Goal: Information Seeking & Learning: Understand process/instructions

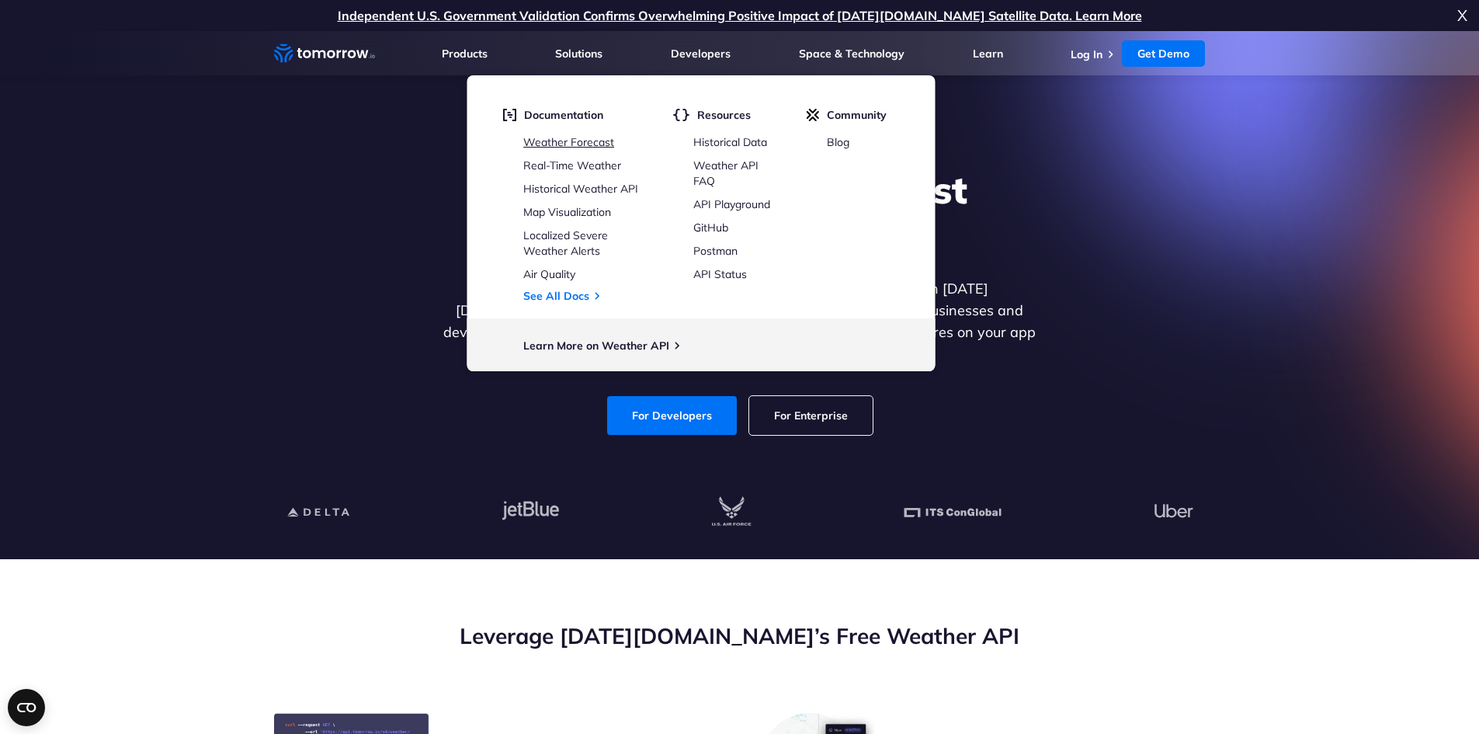
click at [582, 139] on link "Weather Forecast" at bounding box center [568, 142] width 91 height 14
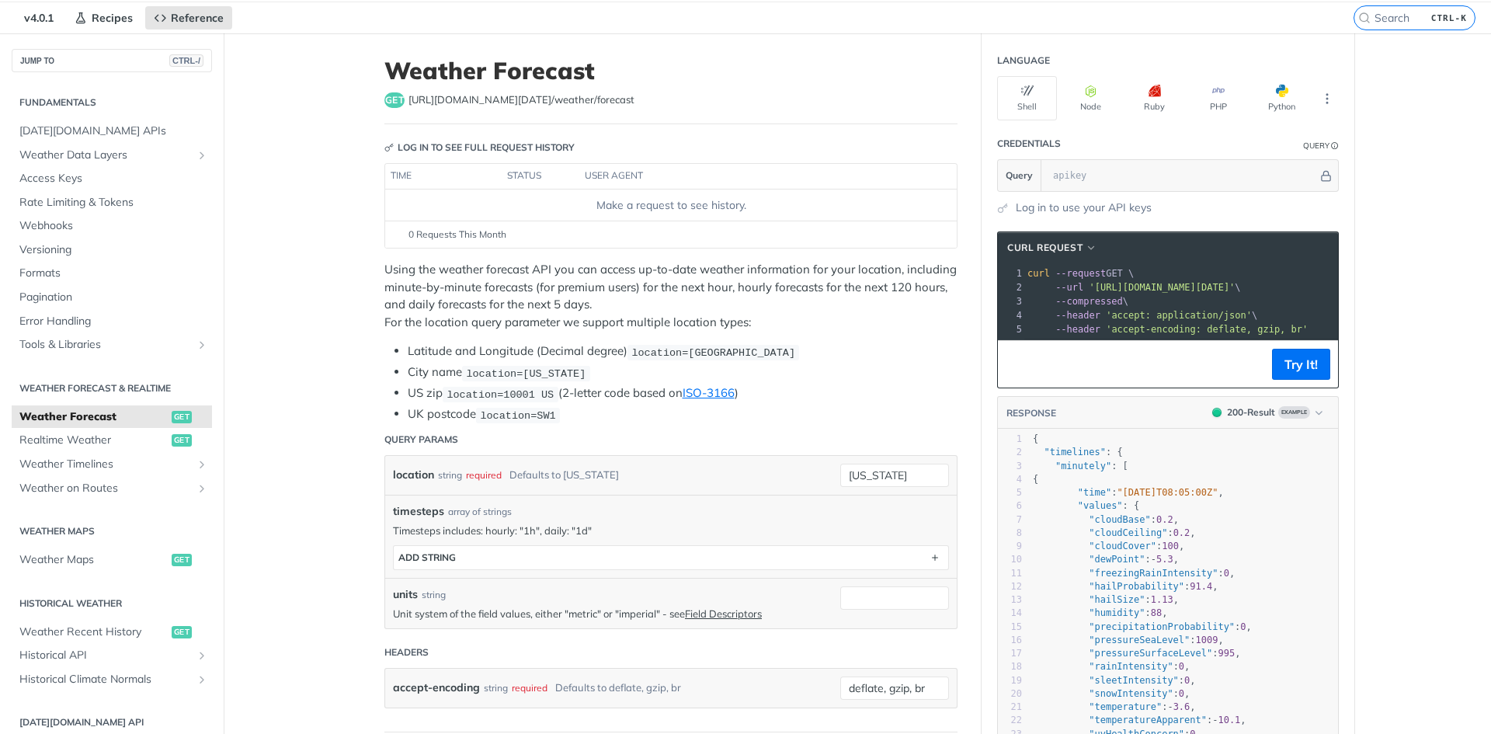
scroll to position [50, 0]
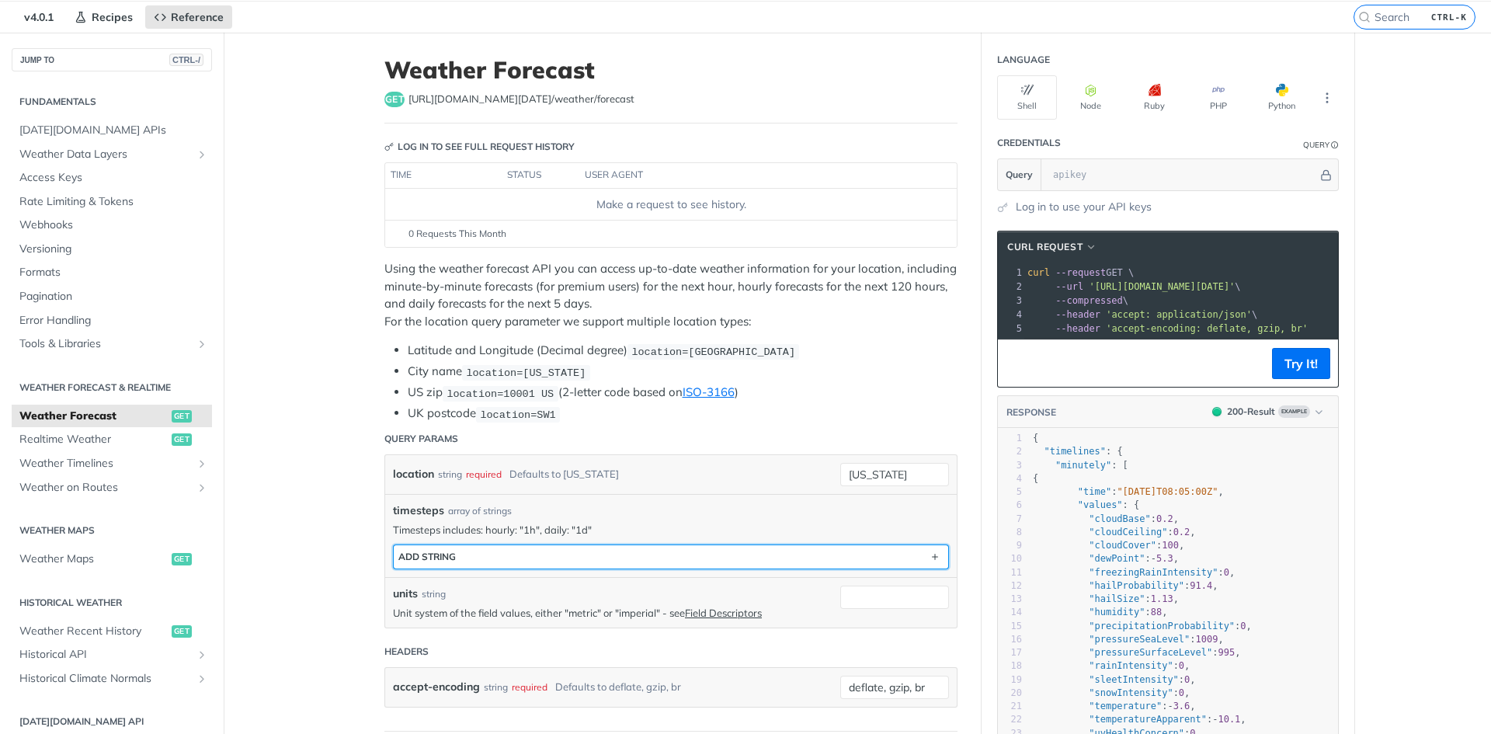
click at [459, 548] on button "ADD string" at bounding box center [671, 556] width 554 height 23
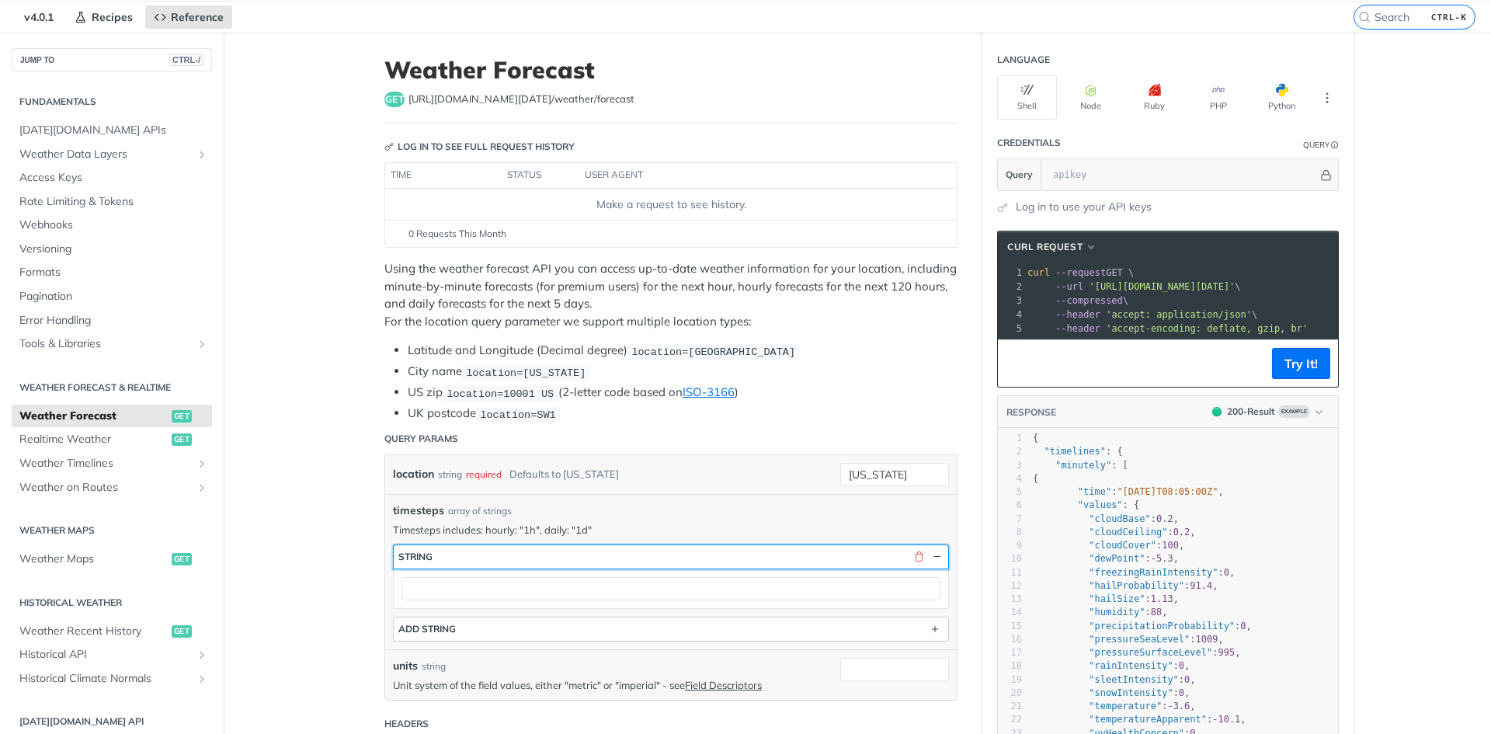
click at [459, 548] on button "string" at bounding box center [671, 556] width 554 height 23
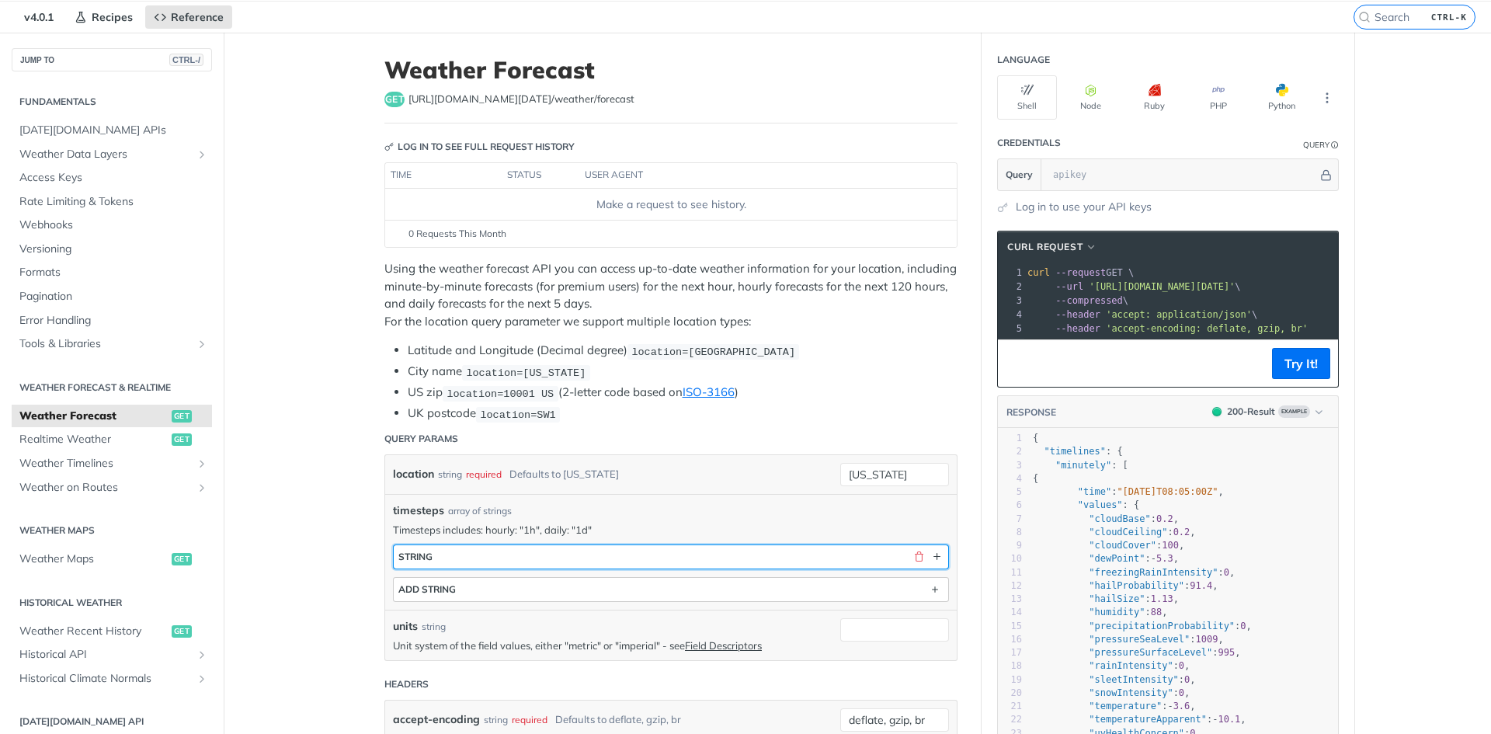
click at [459, 548] on button "string" at bounding box center [671, 556] width 554 height 23
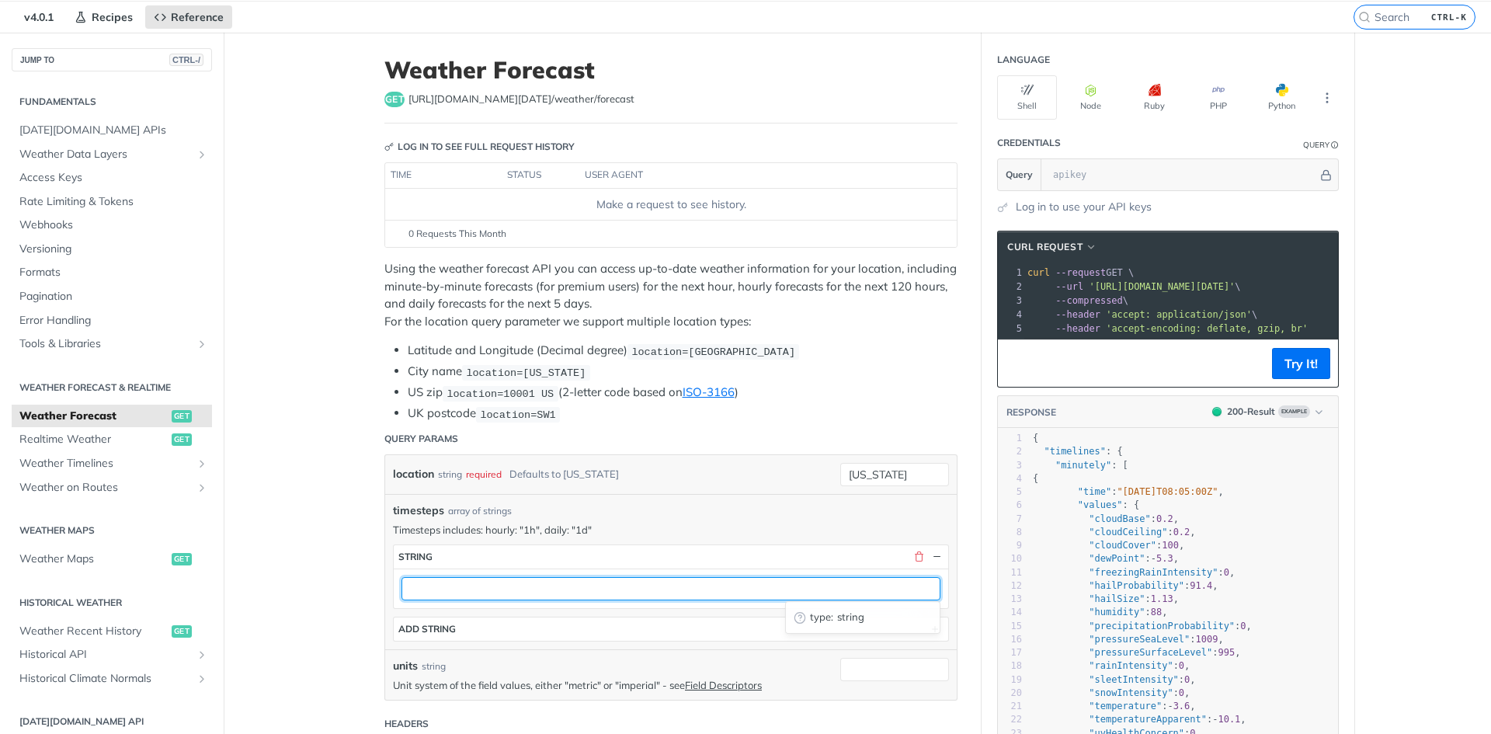
click at [441, 577] on input "text" at bounding box center [670, 588] width 539 height 23
type input "[GEOGRAPHIC_DATA]"
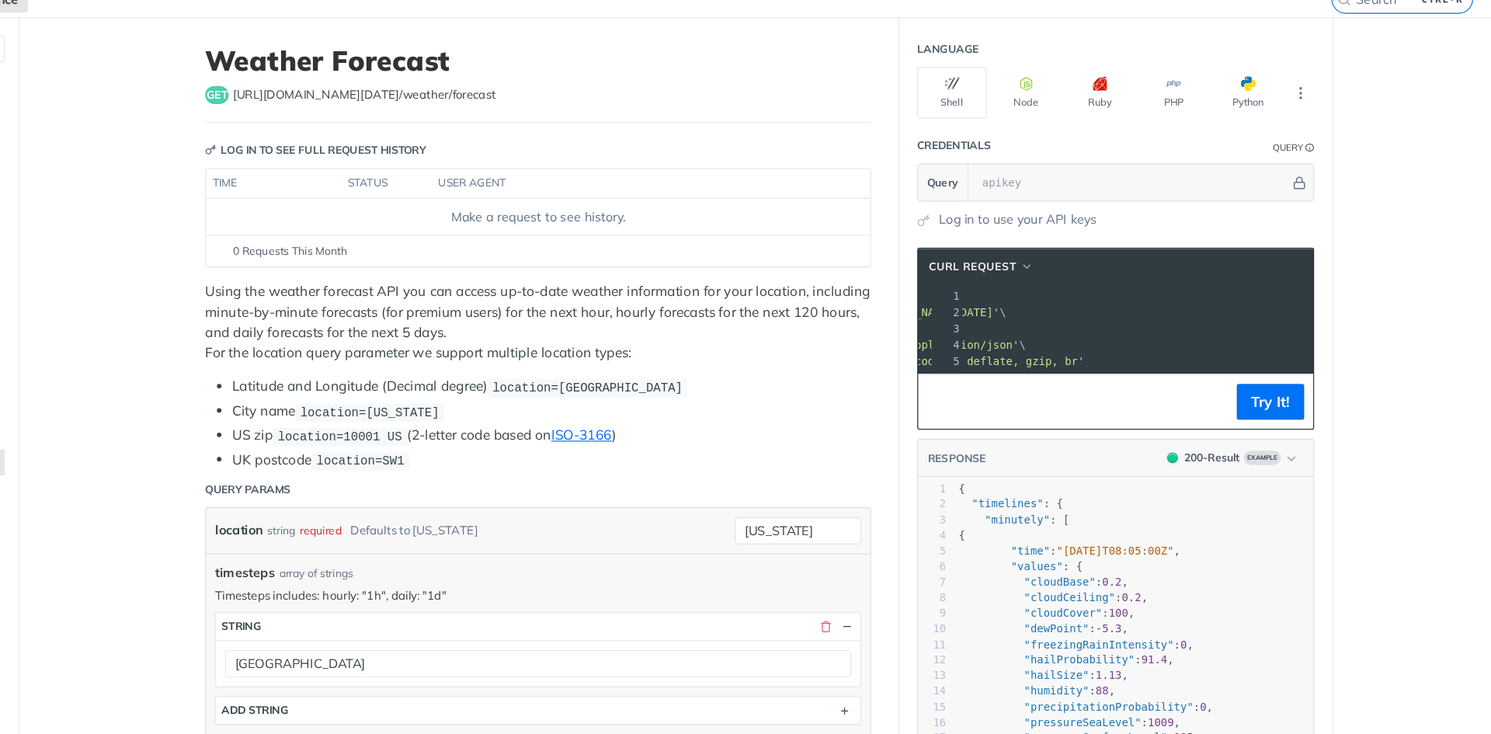
scroll to position [0, 0]
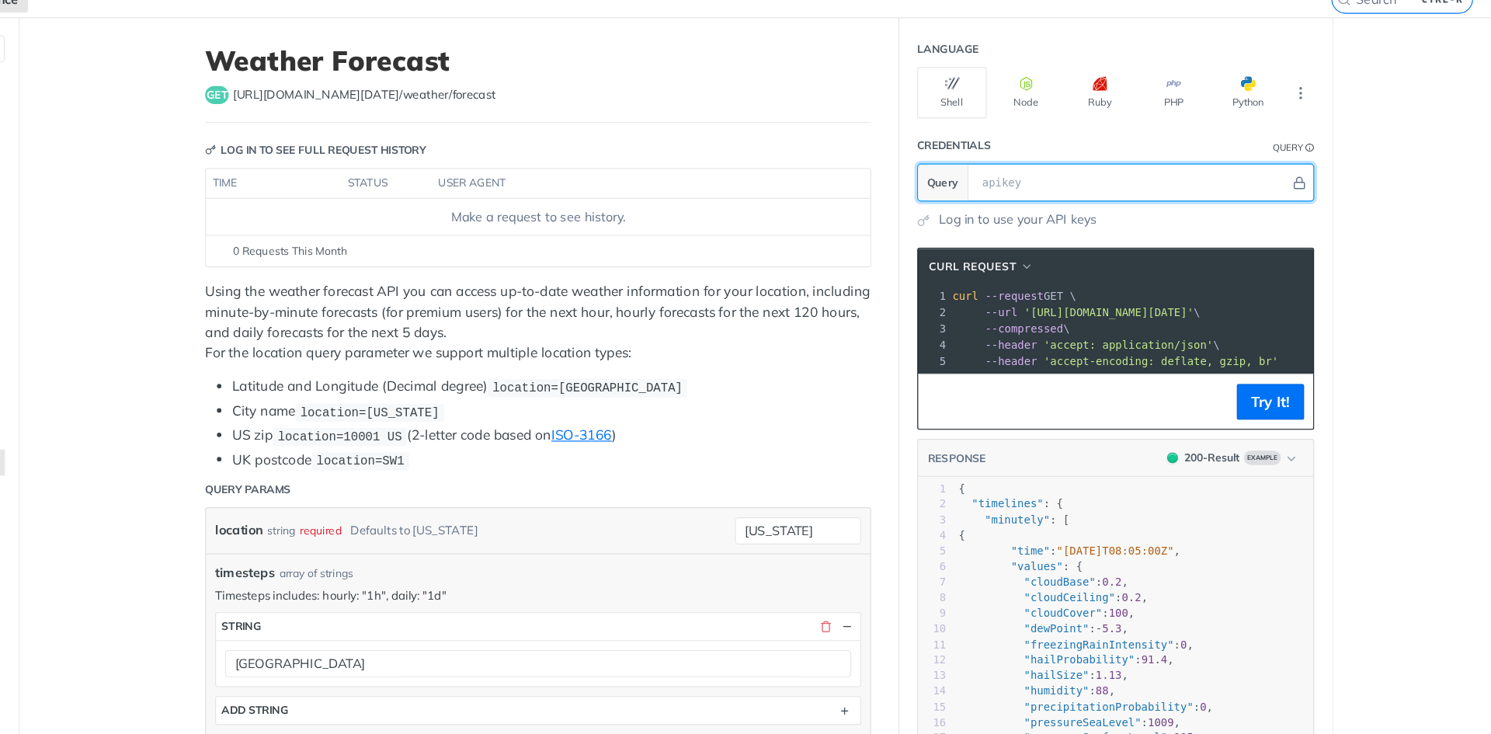
click at [1079, 222] on input "text" at bounding box center [1181, 225] width 273 height 31
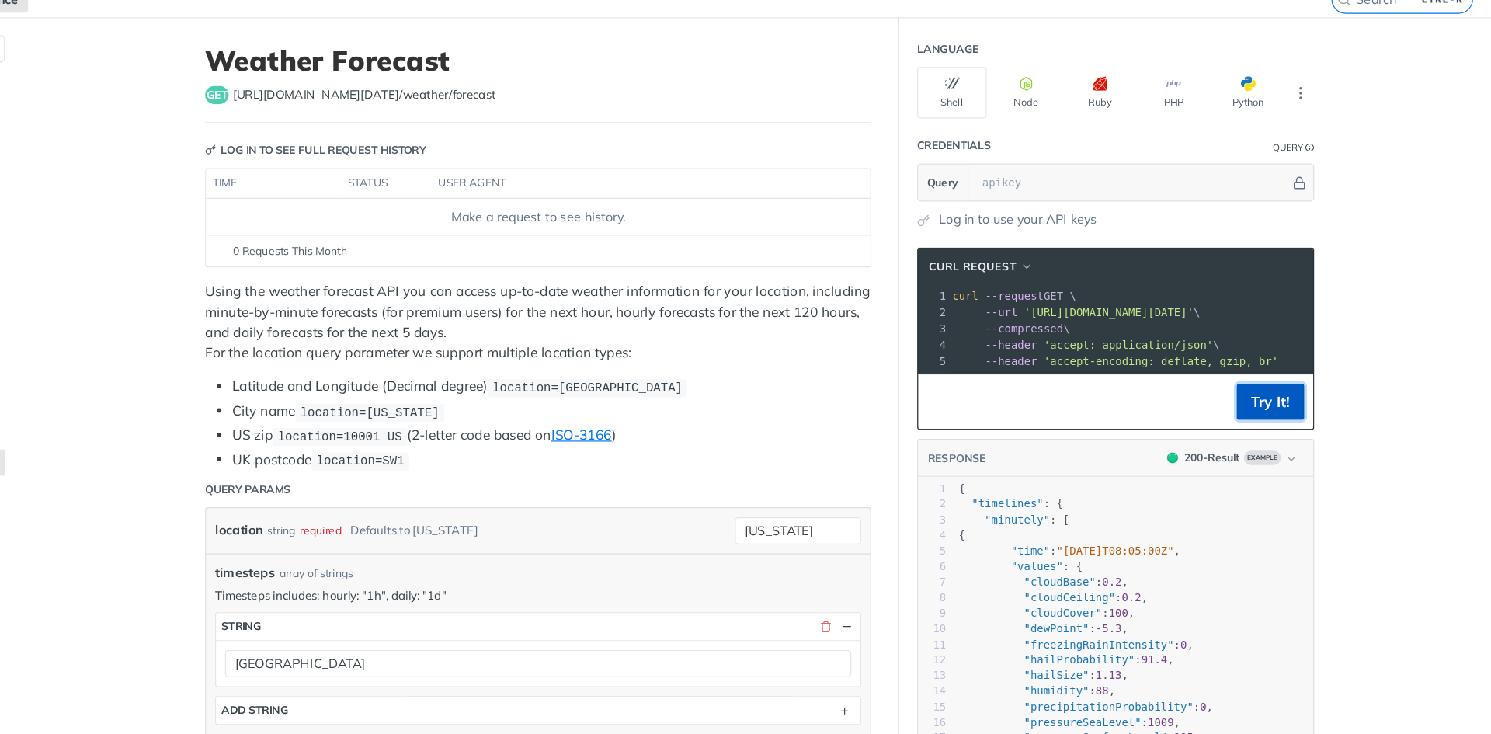
click at [1290, 429] on button "Try It!" at bounding box center [1301, 413] width 58 height 31
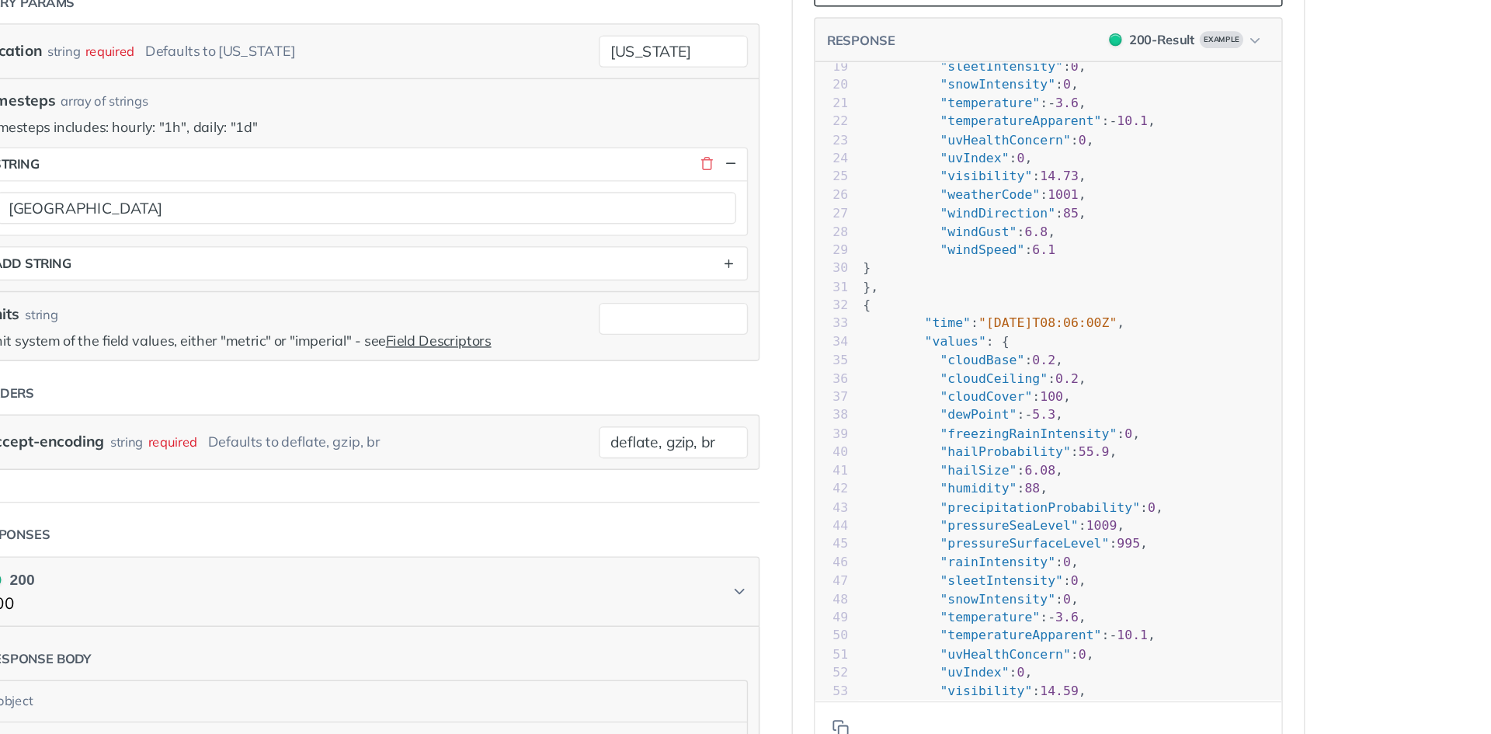
scroll to position [321, 0]
click at [1233, 437] on pre ""cloudBase" : 0.2 ," at bounding box center [1184, 430] width 308 height 13
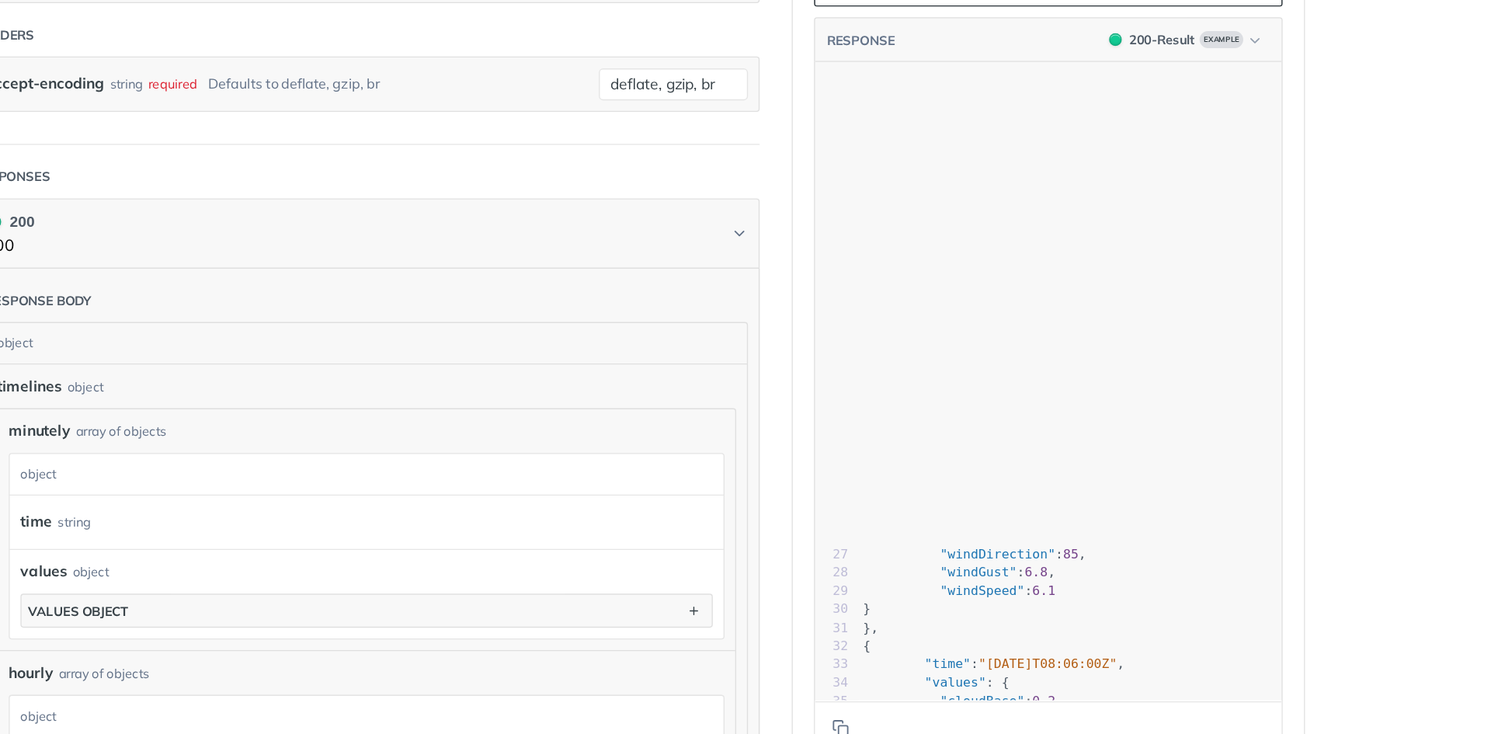
scroll to position [0, 0]
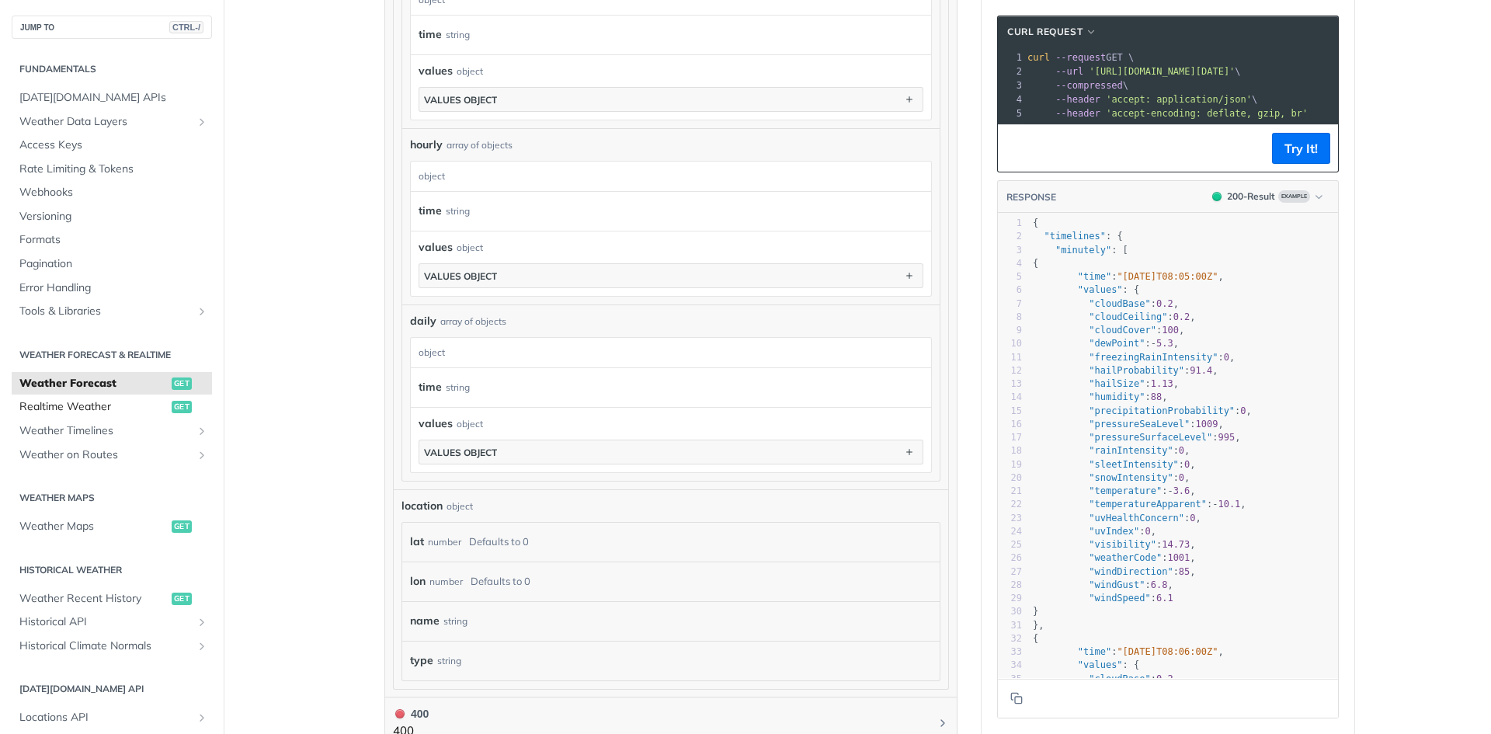
click at [110, 408] on span "Realtime Weather" at bounding box center [93, 407] width 148 height 16
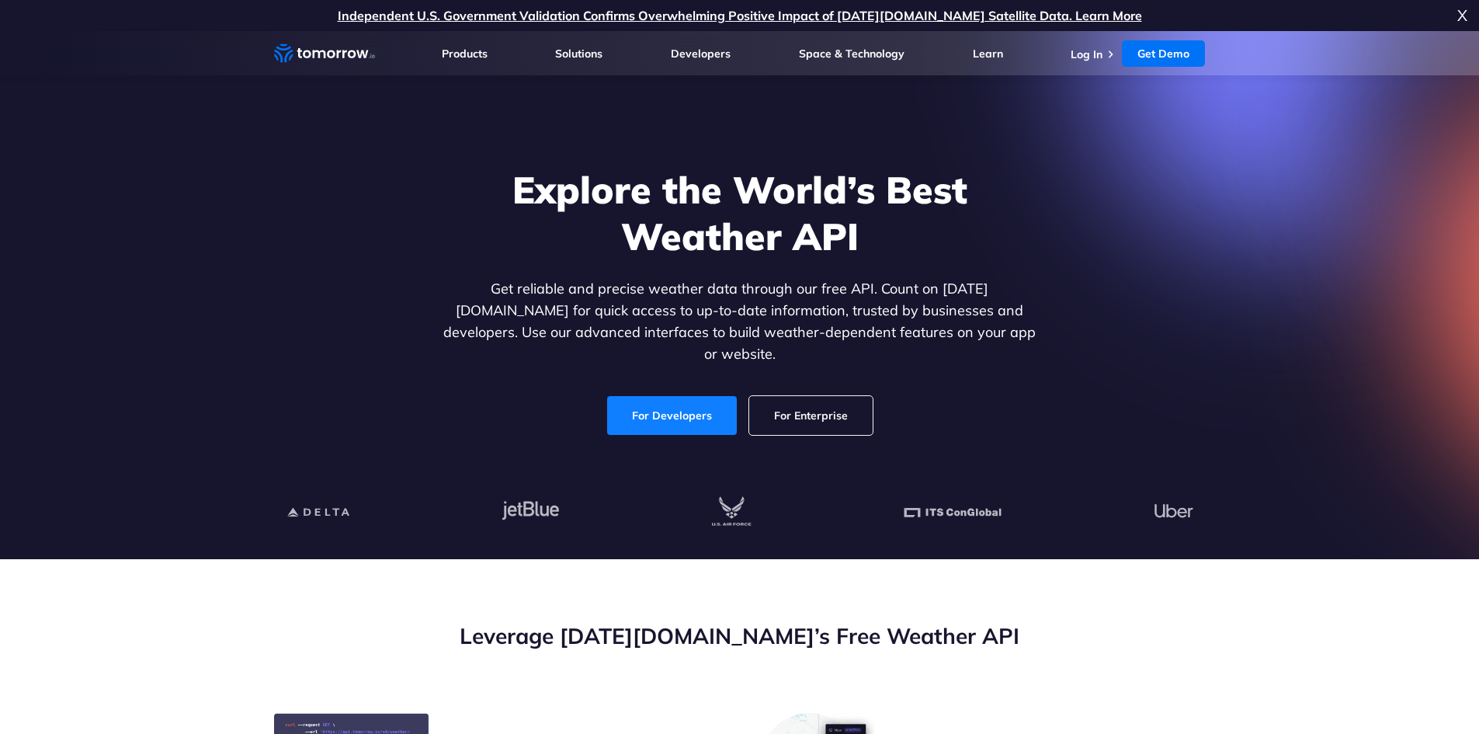
click at [658, 407] on link "For Developers" at bounding box center [672, 415] width 130 height 39
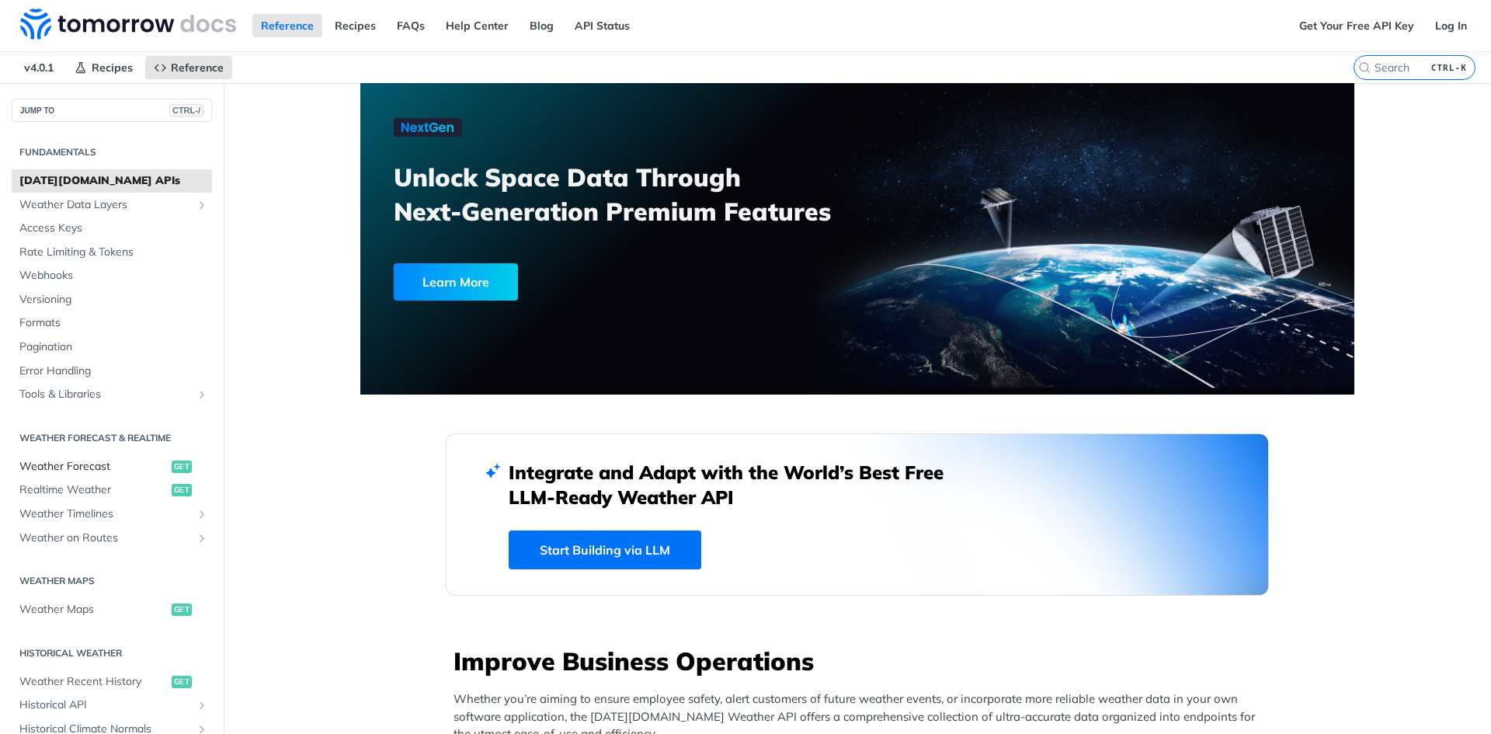
click at [100, 462] on span "Weather Forecast" at bounding box center [93, 467] width 148 height 16
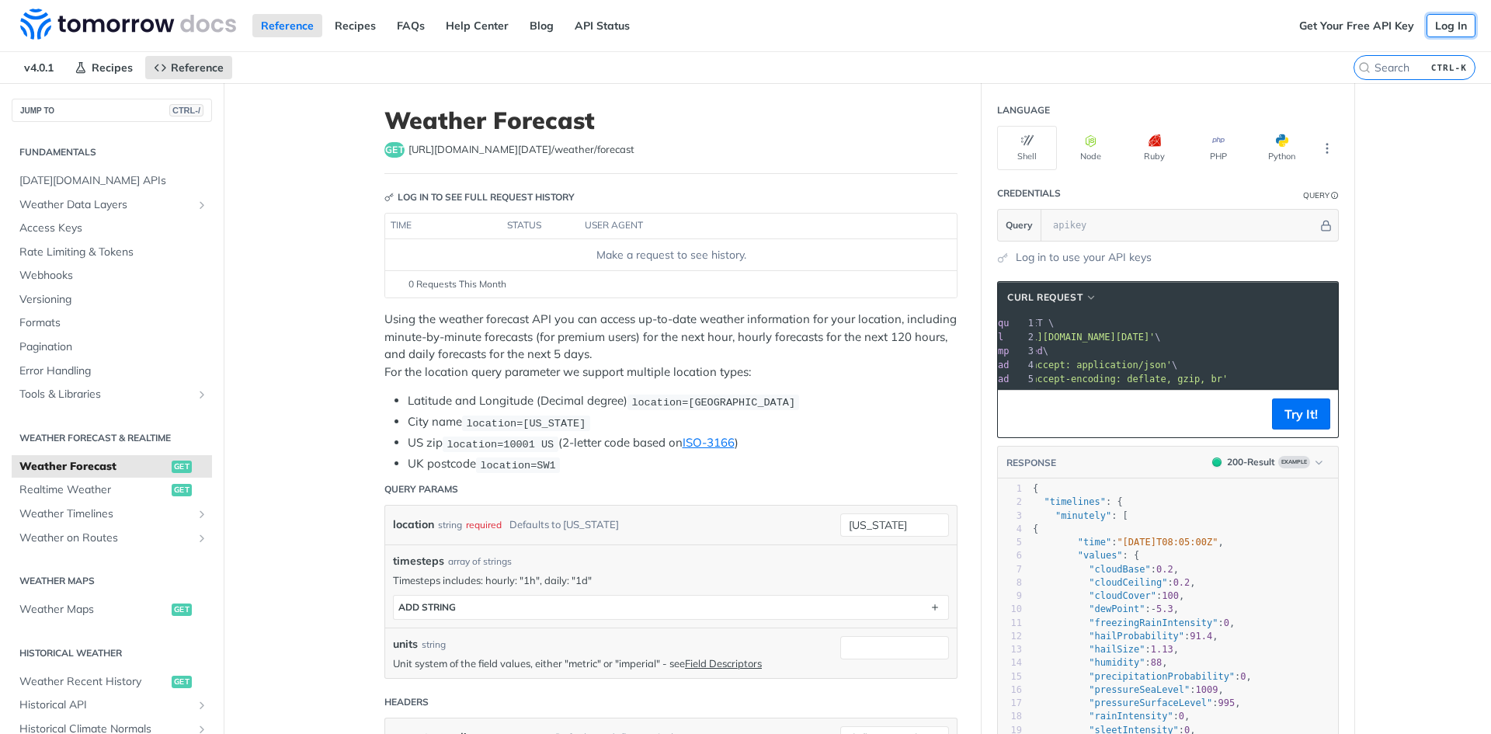
click at [1433, 33] on link "Log In" at bounding box center [1450, 25] width 49 height 23
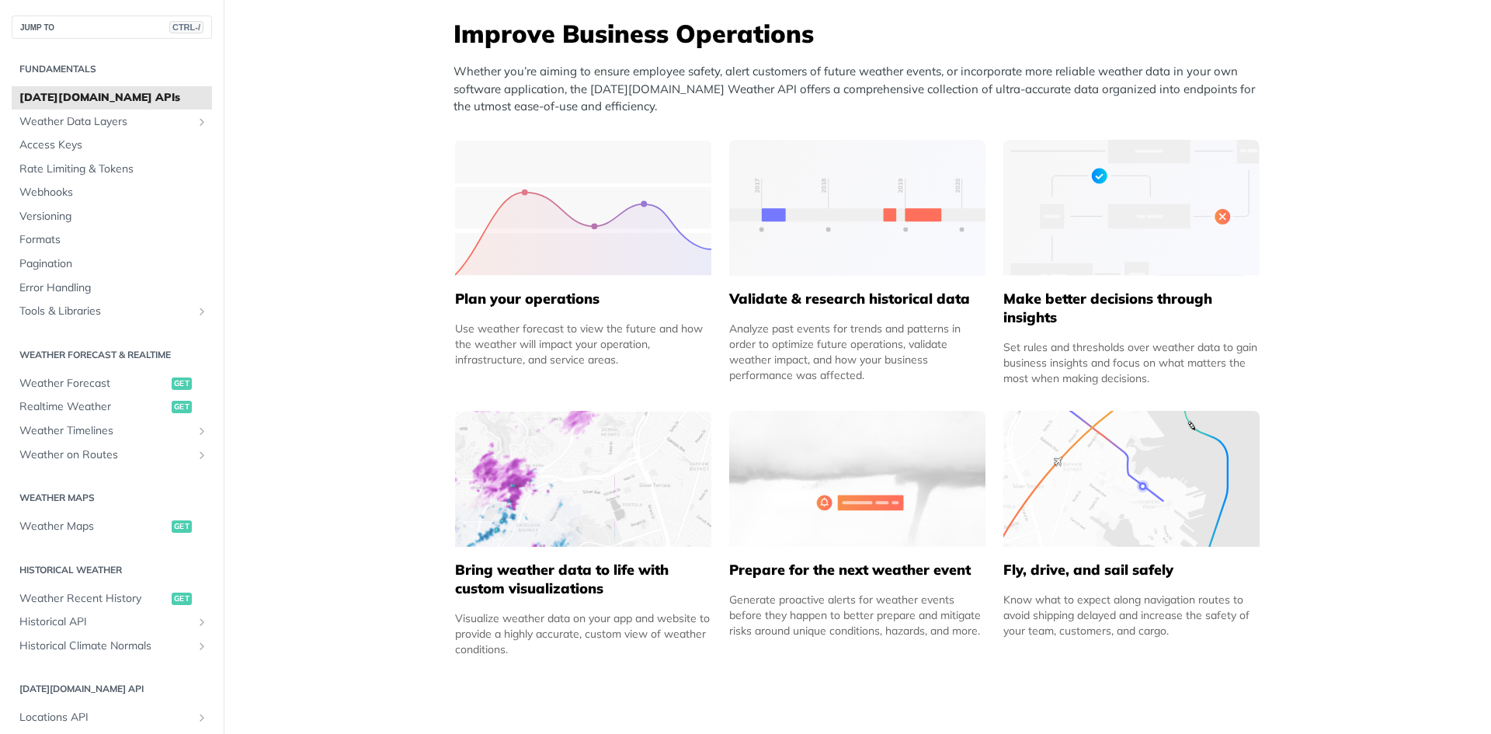
scroll to position [628, 0]
click at [74, 389] on span "Weather Forecast" at bounding box center [93, 384] width 148 height 16
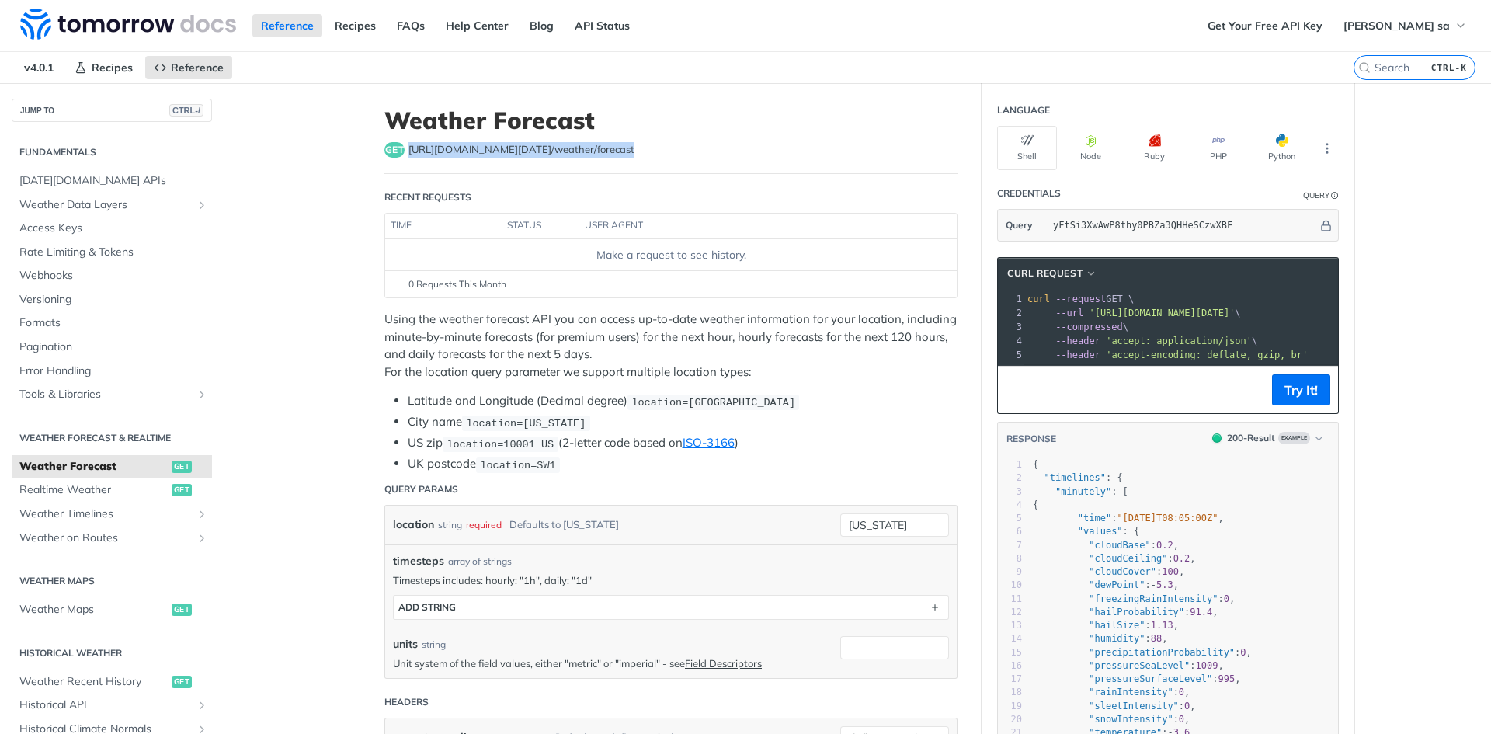
drag, startPoint x: 405, startPoint y: 151, endPoint x: 625, endPoint y: 155, distance: 219.8
click at [625, 155] on div "get https://api.tomorrow.io/v4 /weather/forecast" at bounding box center [670, 150] width 573 height 16
copy span "https://api.tomorrow.io/v4 /weather/forecast"
drag, startPoint x: 1083, startPoint y: 317, endPoint x: 1314, endPoint y: 314, distance: 230.6
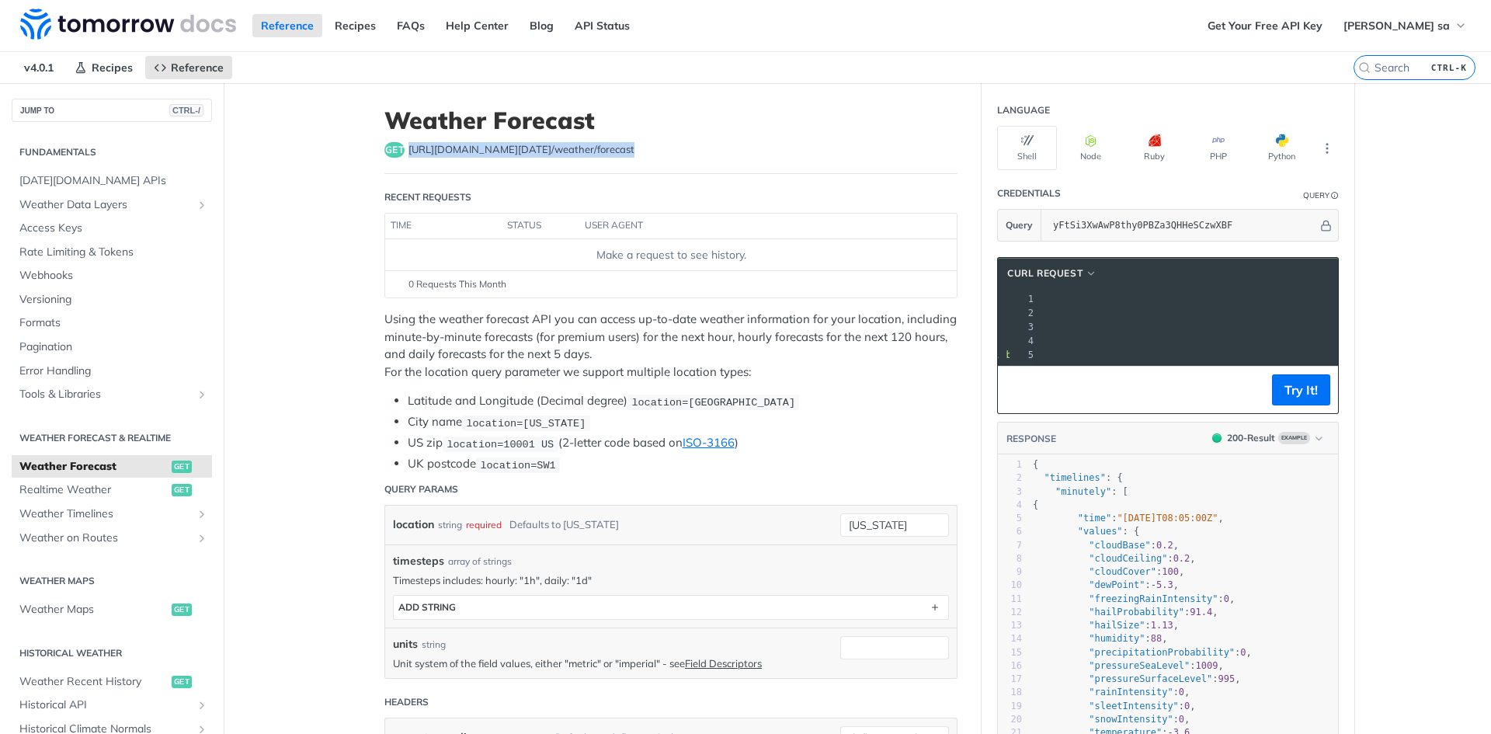
click at [950, 314] on span "'https://api.tomorrow.io/v4/weather/forecast?location=new%20york&apikey=yFtSi3X…" at bounding box center [877, 312] width 146 height 11
copy span "https://api.tomorrow.io/v4/weather/forecast?location=new%20york&apikey=yFtSi3Xw…"
click at [741, 385] on div "Using the weather forecast API you can access up-to-date weather information fo…" at bounding box center [670, 392] width 573 height 162
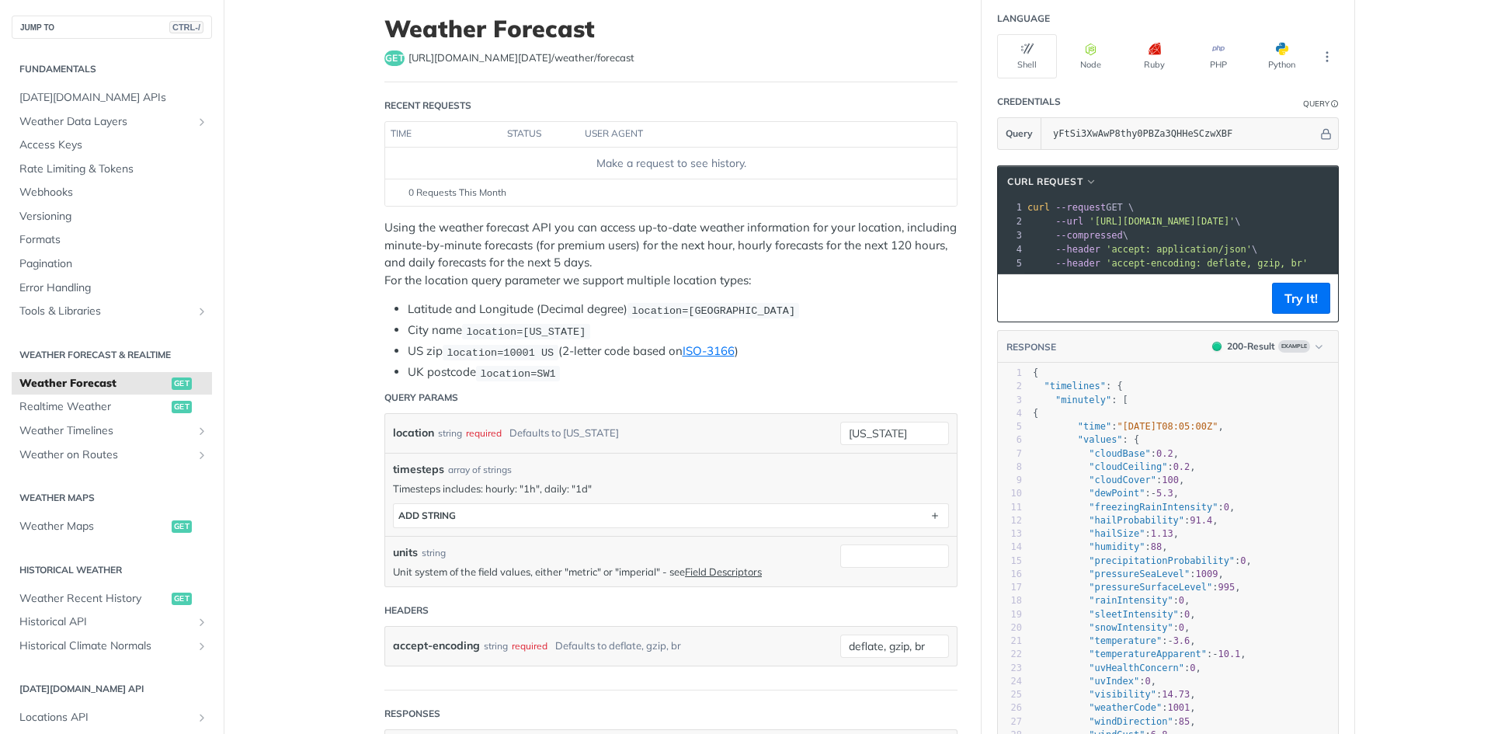
scroll to position [92, 0]
click at [586, 475] on div "timesteps array of strings Timesteps includes: hourly: "1h", daily: "1d" timest…" at bounding box center [671, 493] width 556 height 67
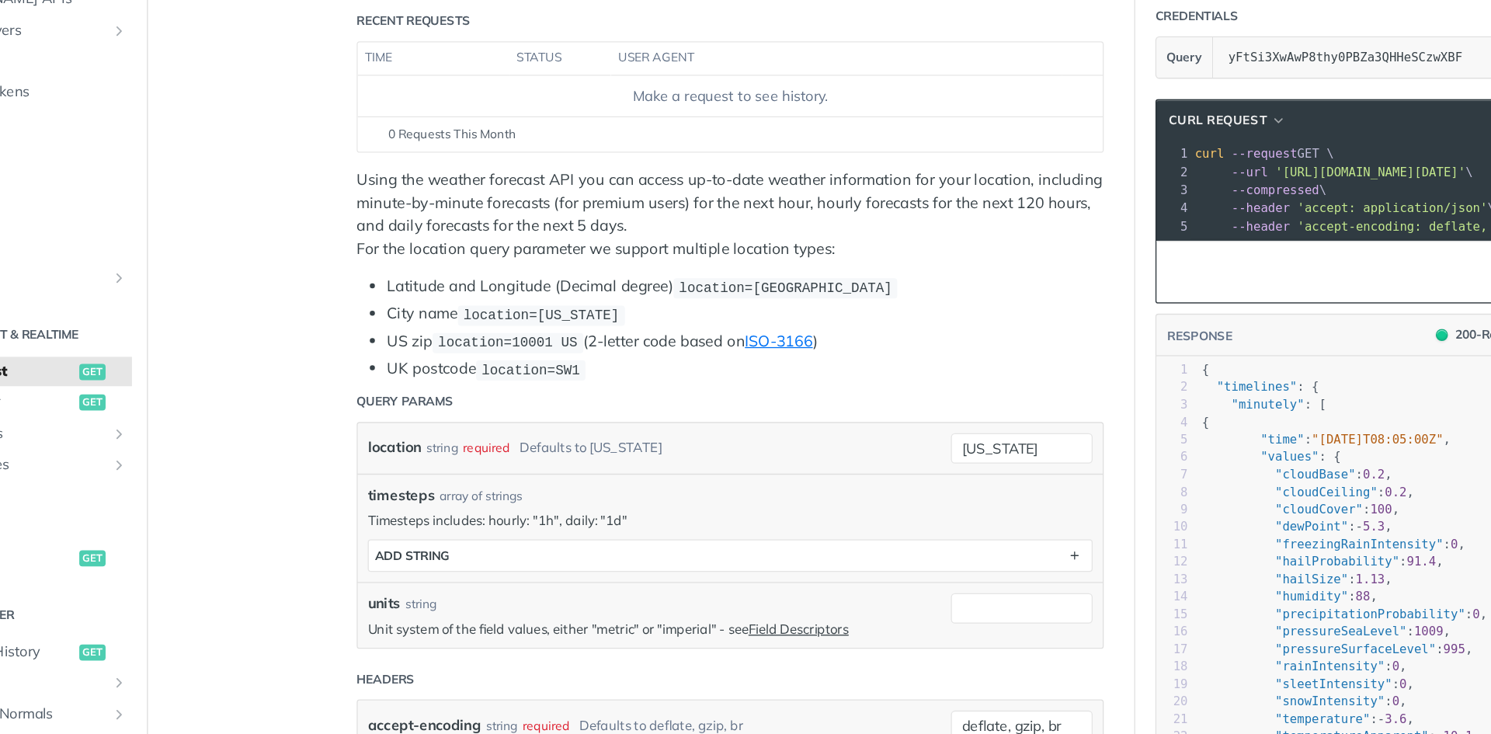
scroll to position [188, 0]
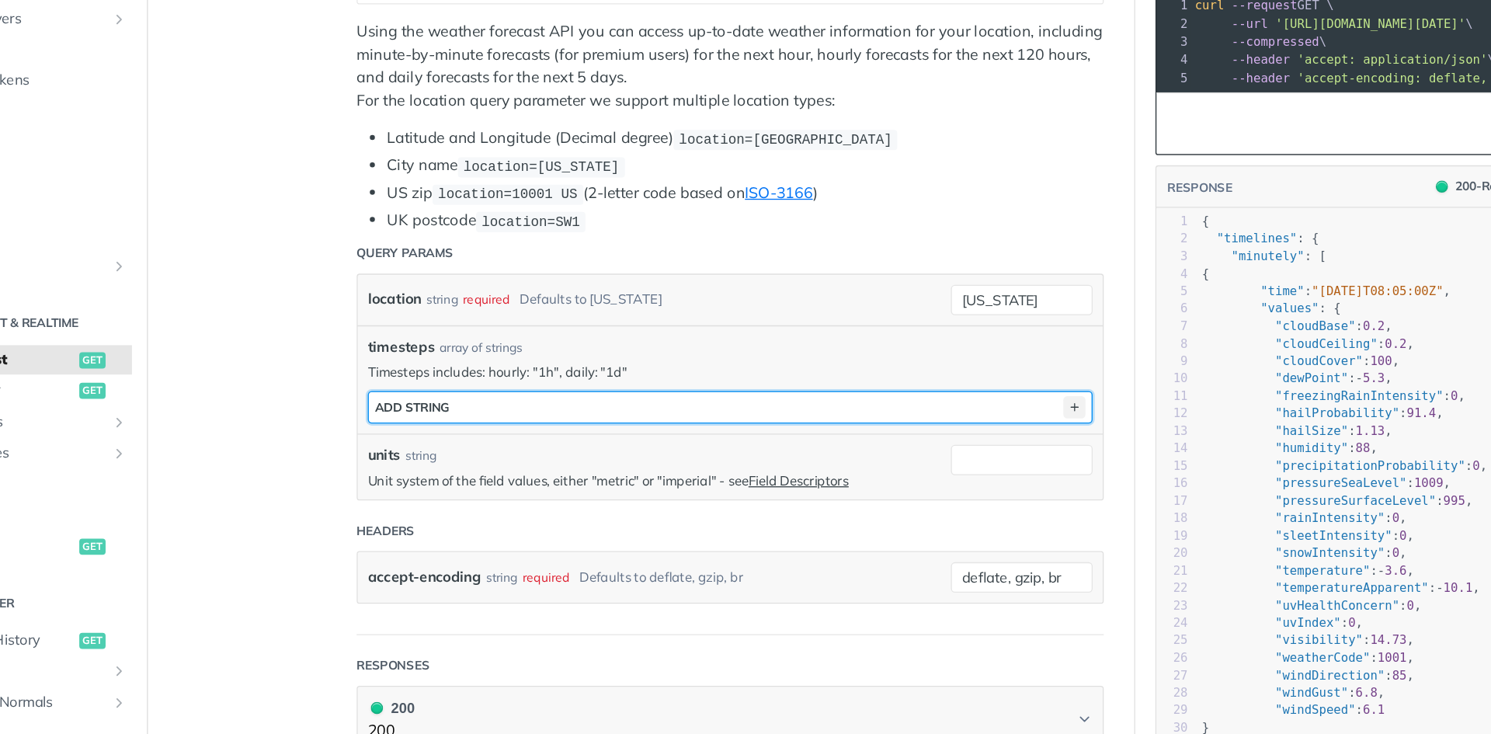
click at [928, 416] on icon "button" at bounding box center [934, 419] width 17 height 17
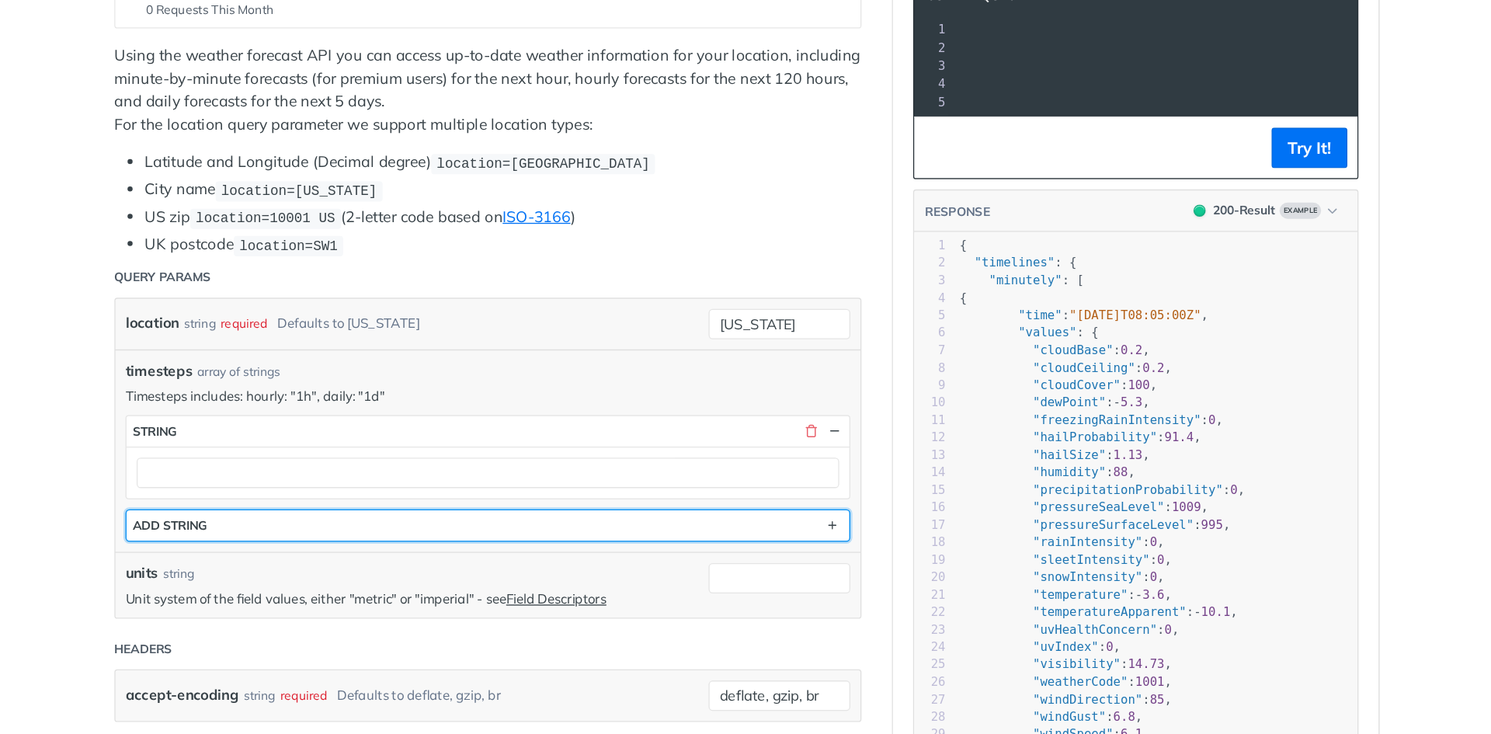
scroll to position [0, 0]
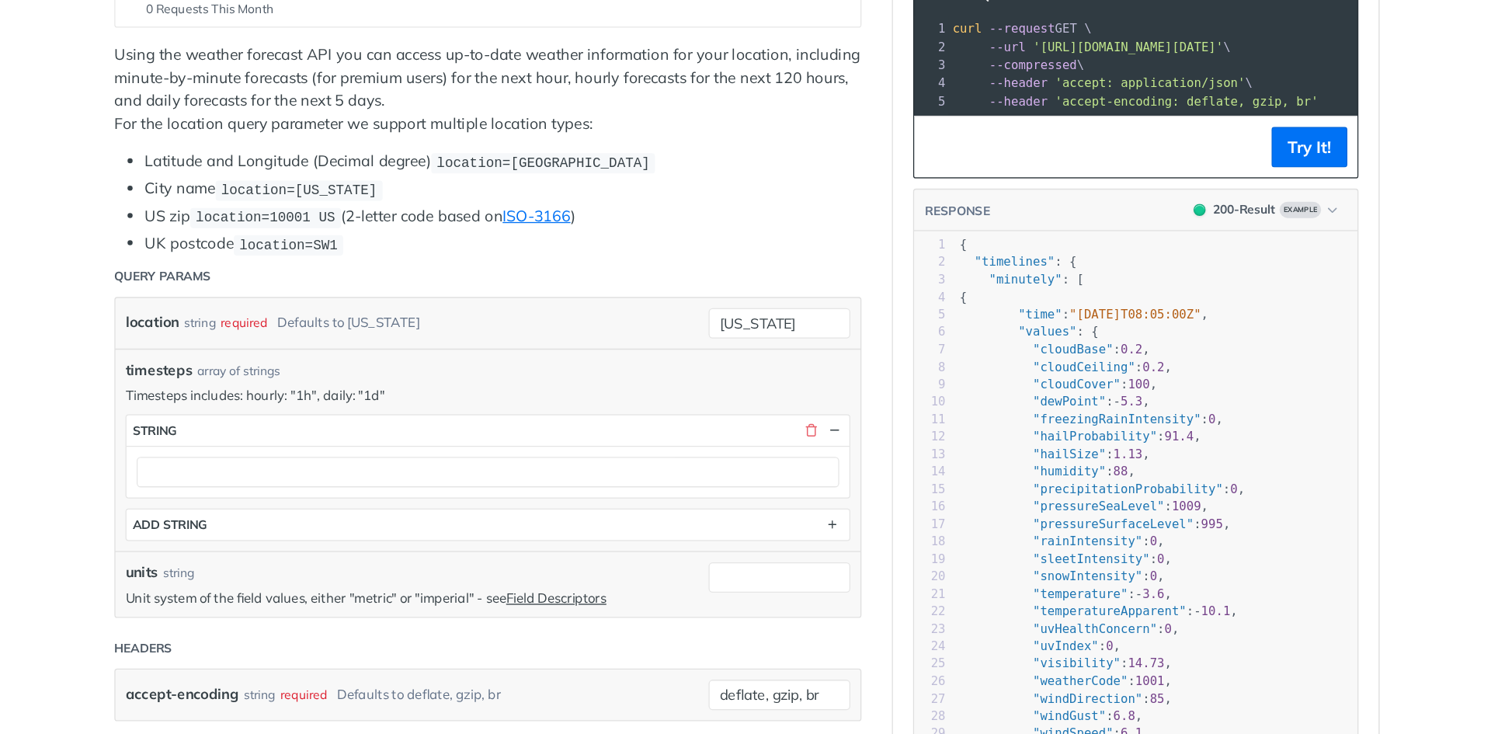
click at [741, 478] on div at bounding box center [671, 469] width 554 height 40
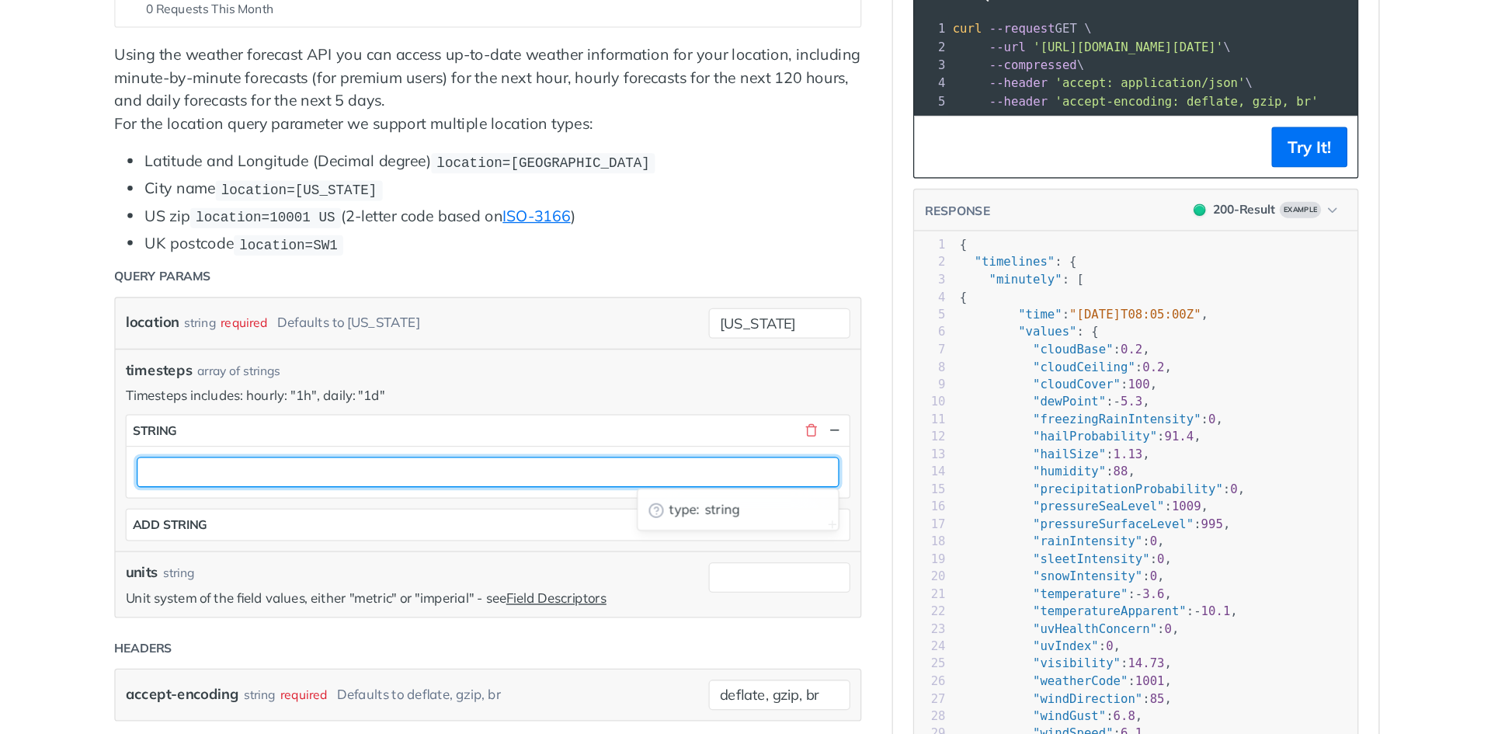
click at [717, 471] on input "text" at bounding box center [670, 468] width 539 height 23
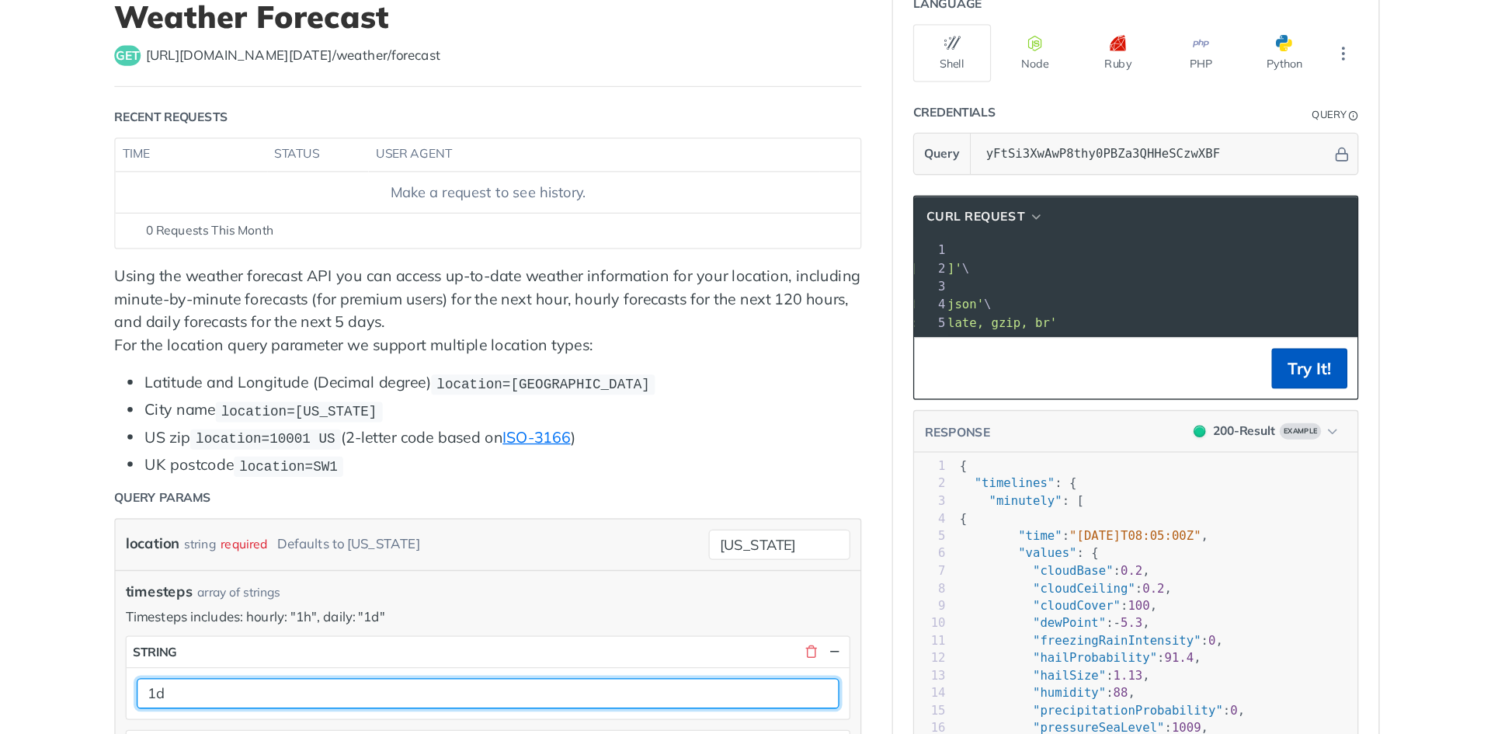
type input "1d"
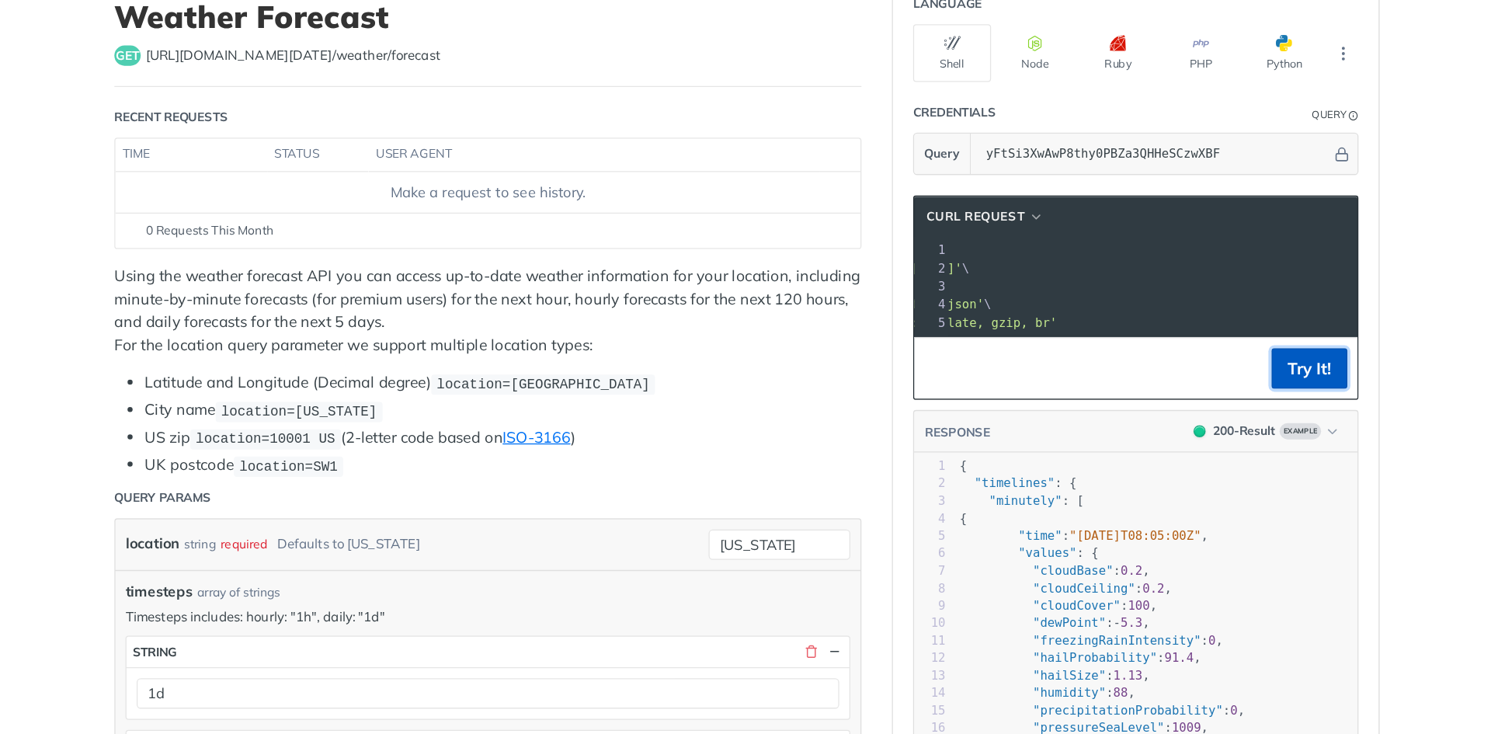
click at [1288, 405] on button "Try It!" at bounding box center [1301, 389] width 58 height 31
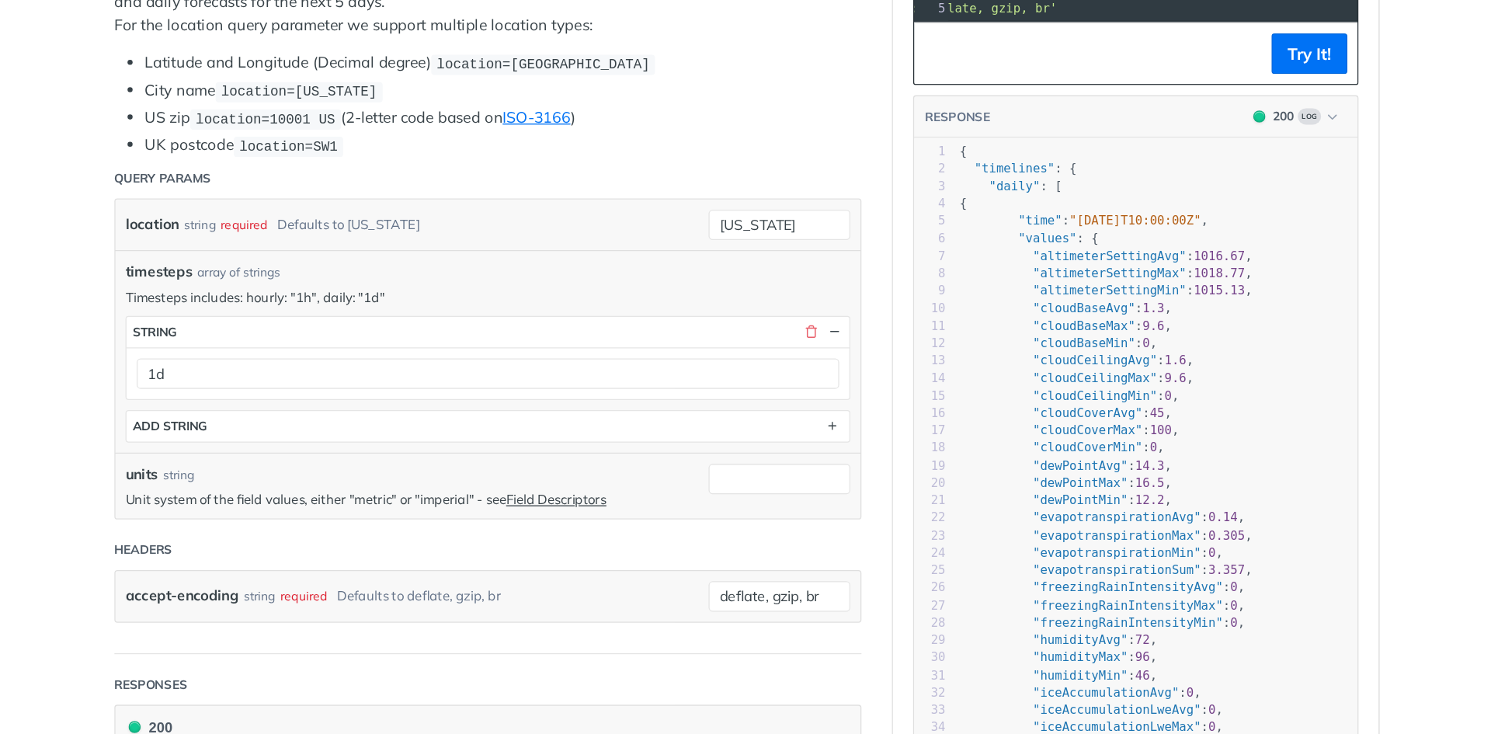
scroll to position [273, 0]
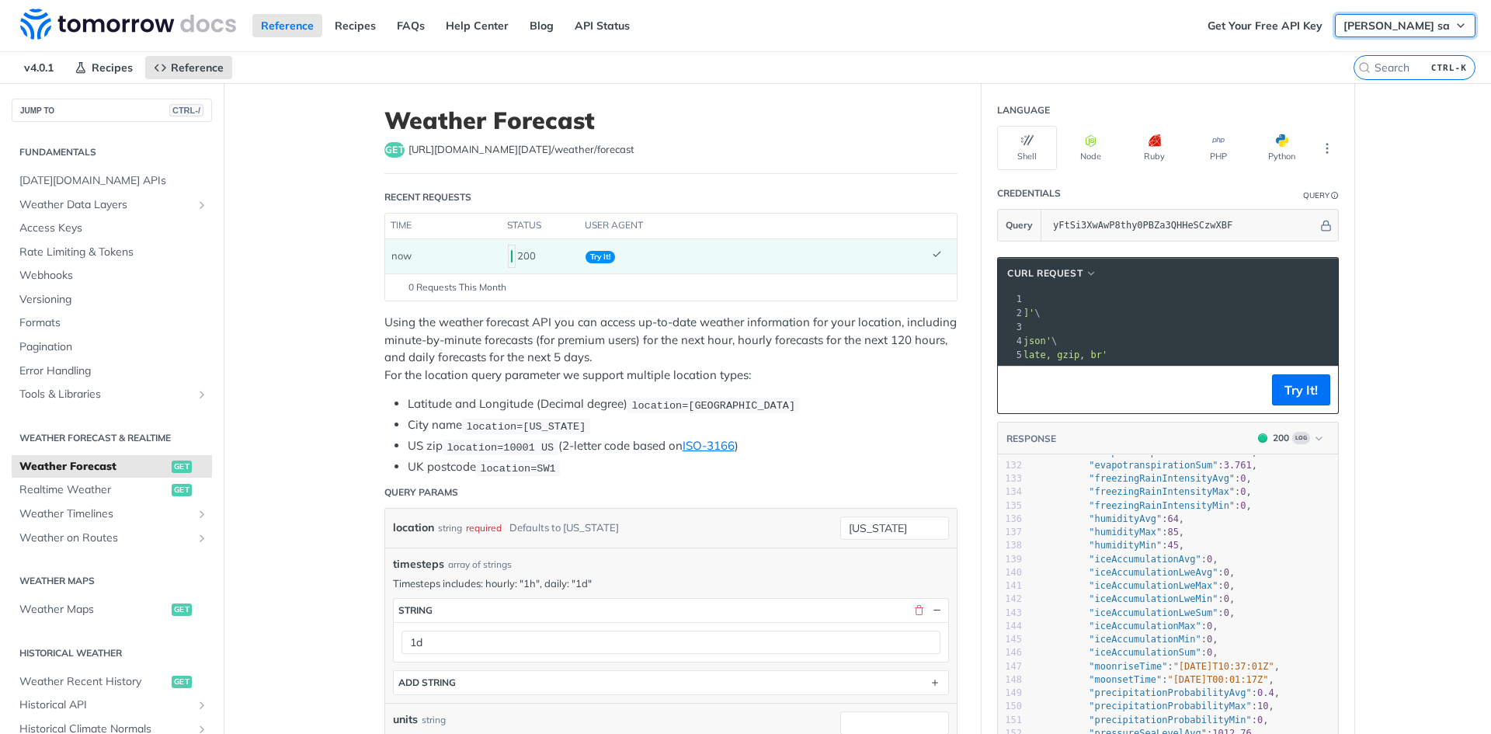
click at [1422, 18] on button "Bhuvi sa" at bounding box center [1405, 25] width 141 height 23
click at [1442, 35] on button "Bhuvi sa" at bounding box center [1405, 25] width 141 height 23
click at [1393, 73] on link "Log Out" at bounding box center [1386, 78] width 154 height 22
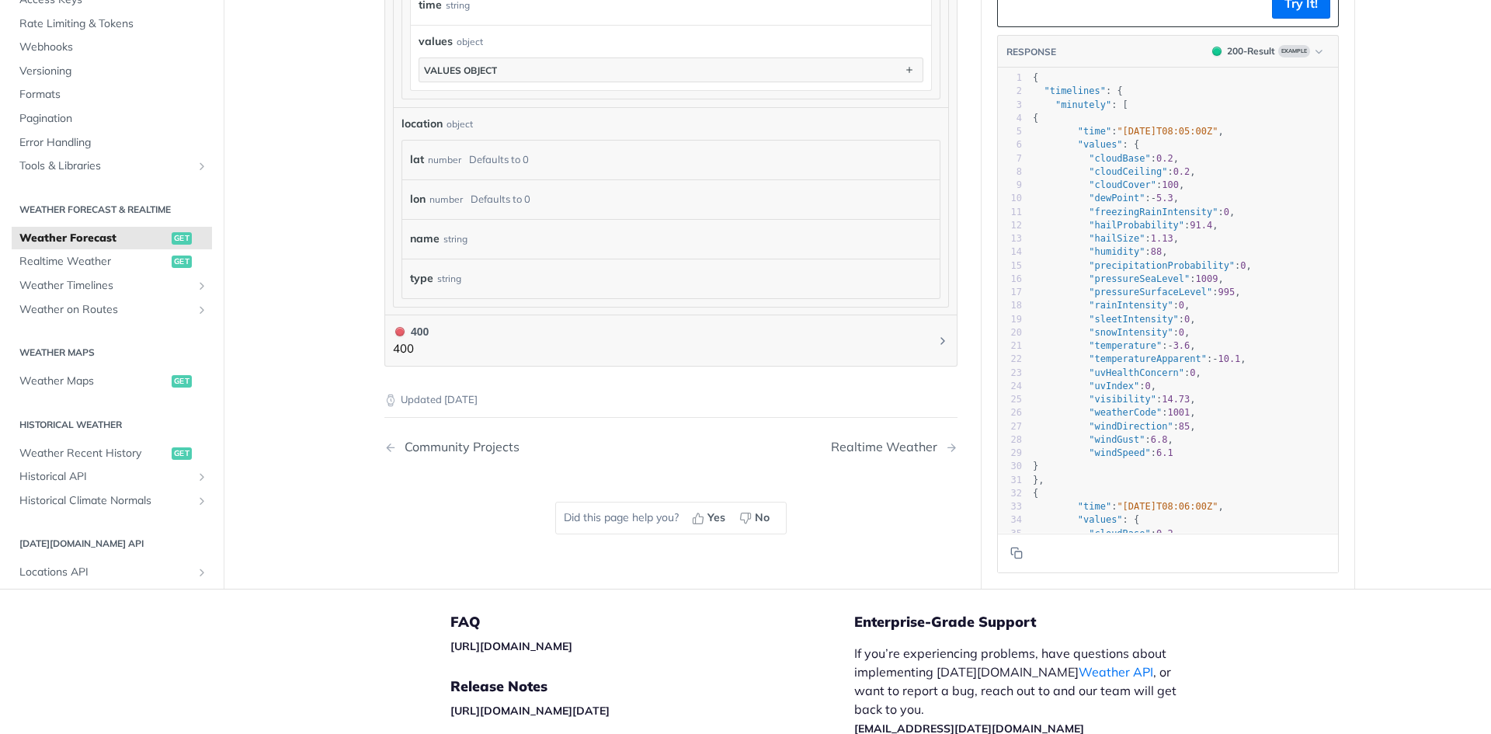
scroll to position [1537, 0]
